Goal: Information Seeking & Learning: Learn about a topic

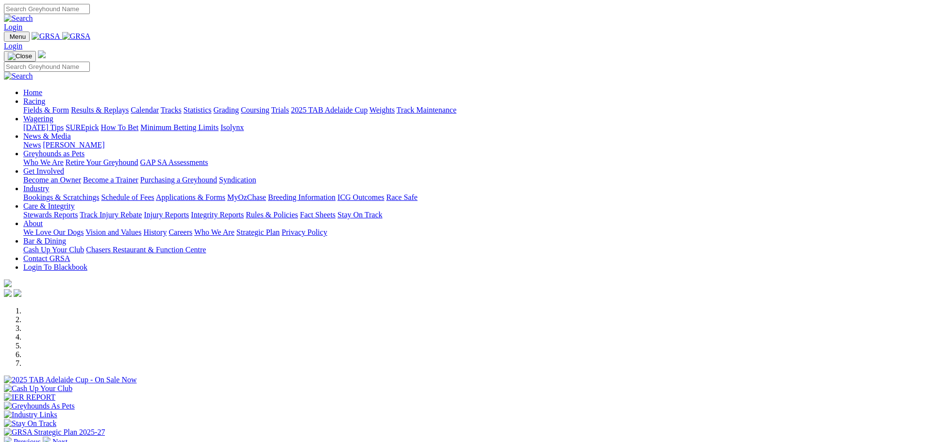
scroll to position [243, 0]
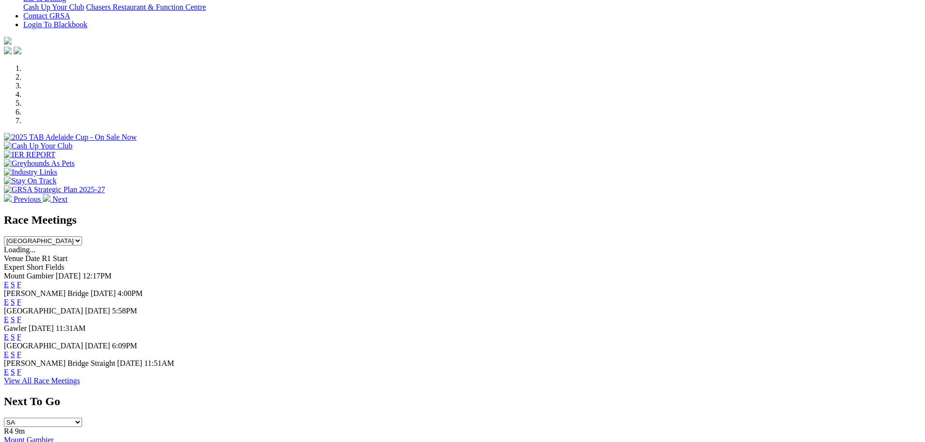
click at [21, 298] on link "F" at bounding box center [19, 302] width 4 height 8
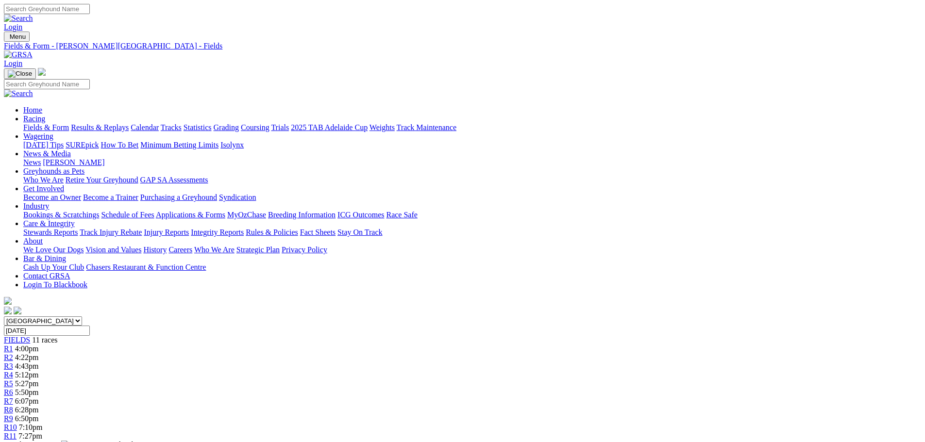
click at [69, 123] on link "Fields & Form" at bounding box center [46, 127] width 46 height 8
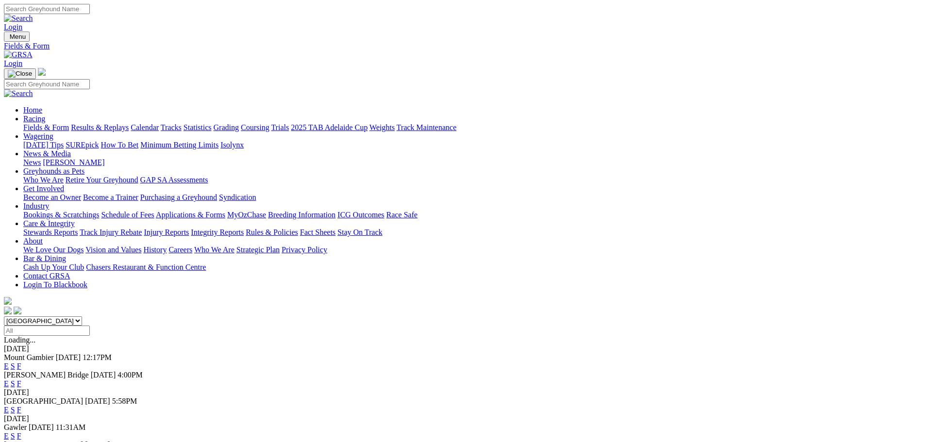
click at [21, 406] on link "F" at bounding box center [19, 410] width 4 height 8
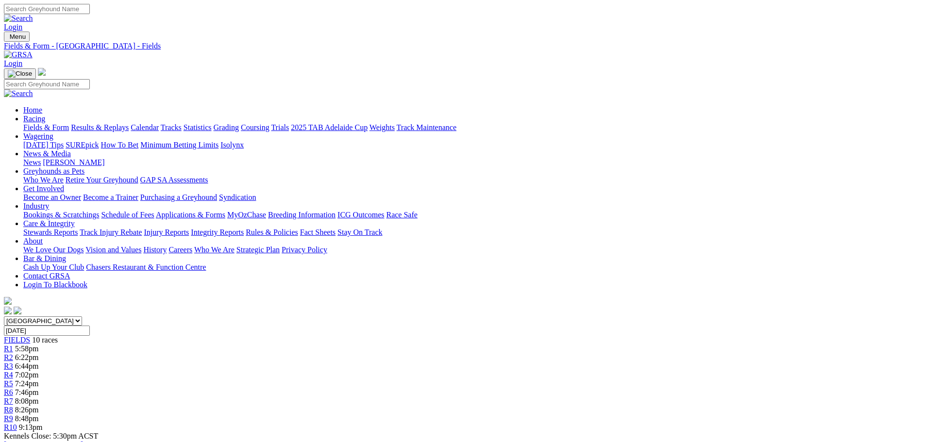
click at [69, 123] on link "Fields & Form" at bounding box center [46, 127] width 46 height 8
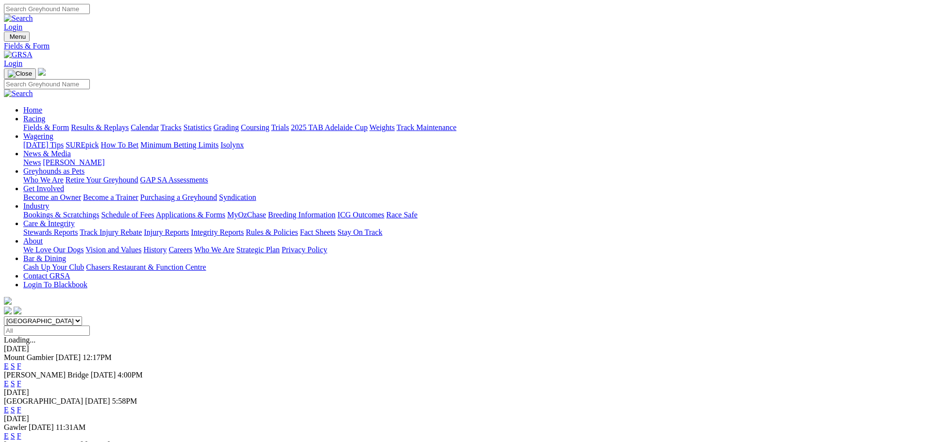
click at [9, 406] on link "E" at bounding box center [6, 410] width 5 height 8
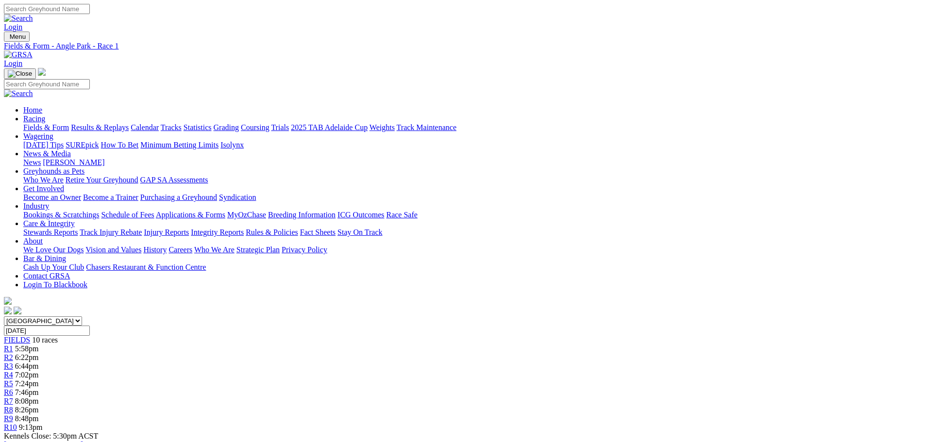
click at [455, 380] on div "R5 7:24pm" at bounding box center [462, 384] width 917 height 9
click at [13, 397] on span "R7" at bounding box center [8, 401] width 9 height 8
